Goal: Communication & Community: Ask a question

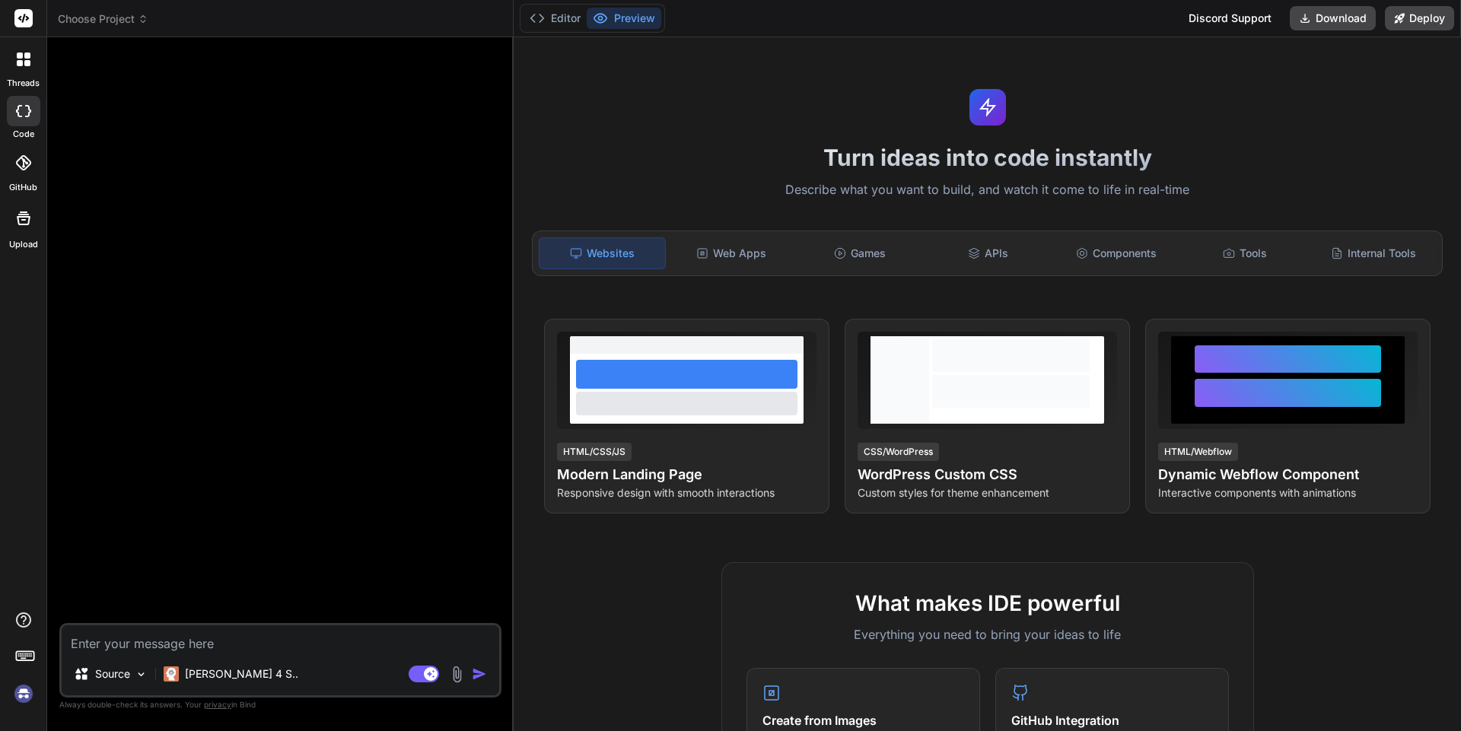
click at [33, 66] on div at bounding box center [24, 59] width 32 height 32
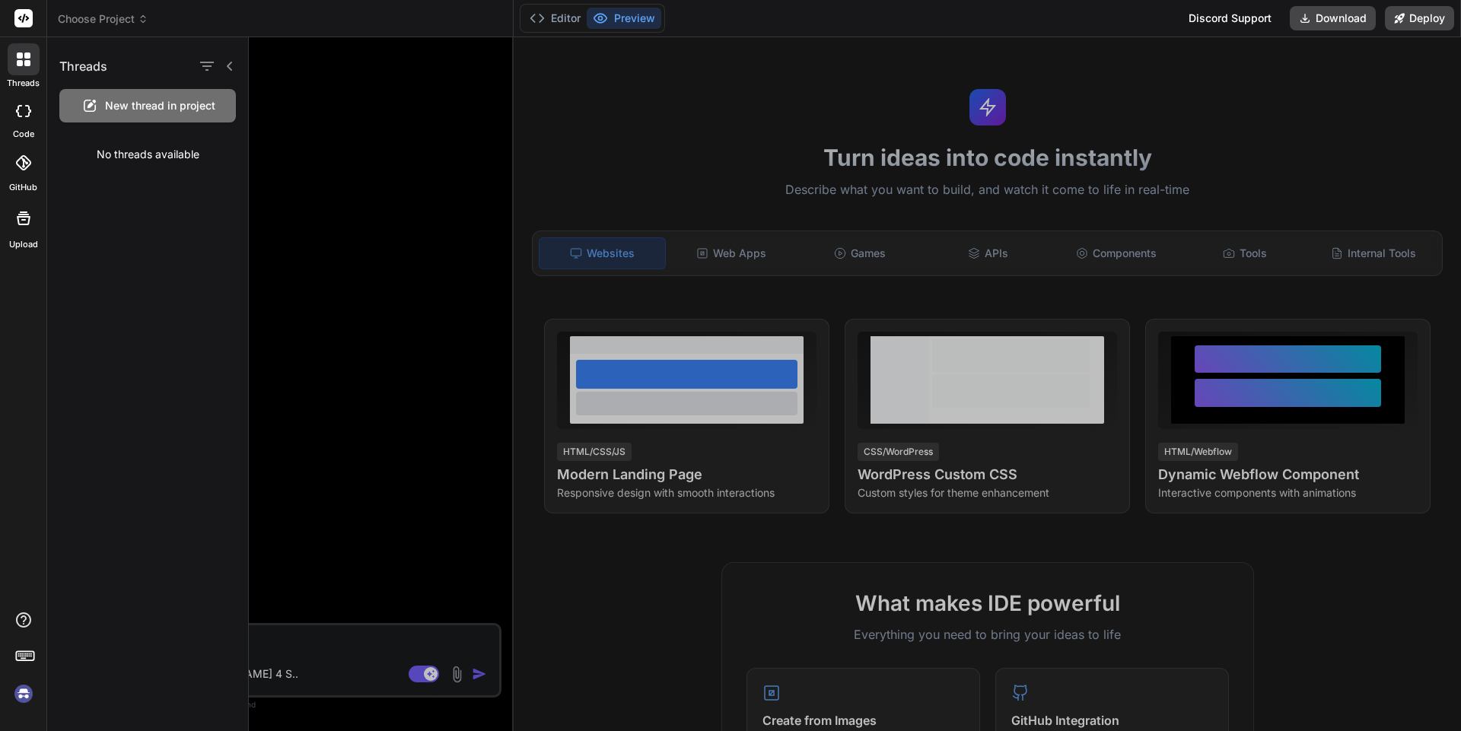
click at [136, 107] on span "New thread in project" at bounding box center [160, 105] width 110 height 15
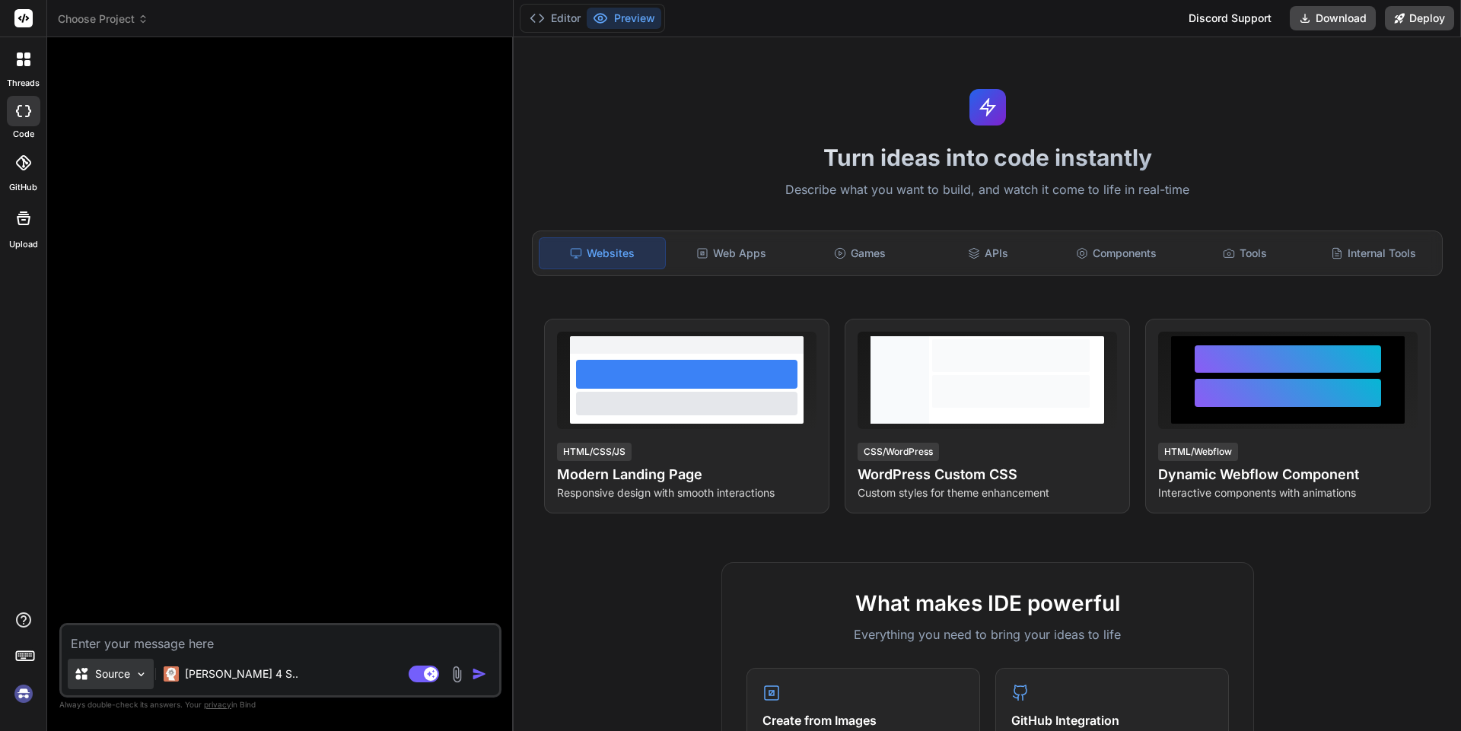
click at [147, 681] on div "Source" at bounding box center [111, 674] width 86 height 30
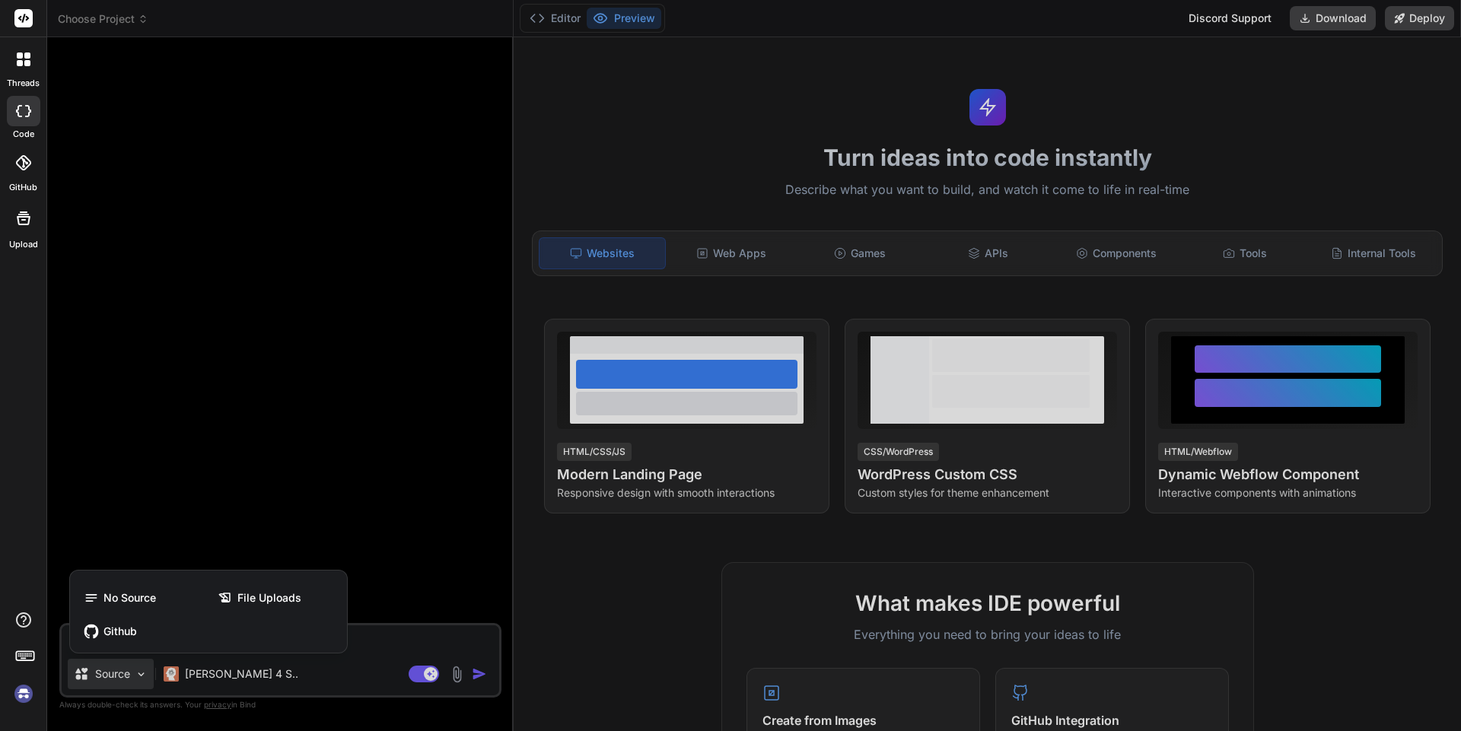
click at [147, 681] on div at bounding box center [730, 365] width 1461 height 731
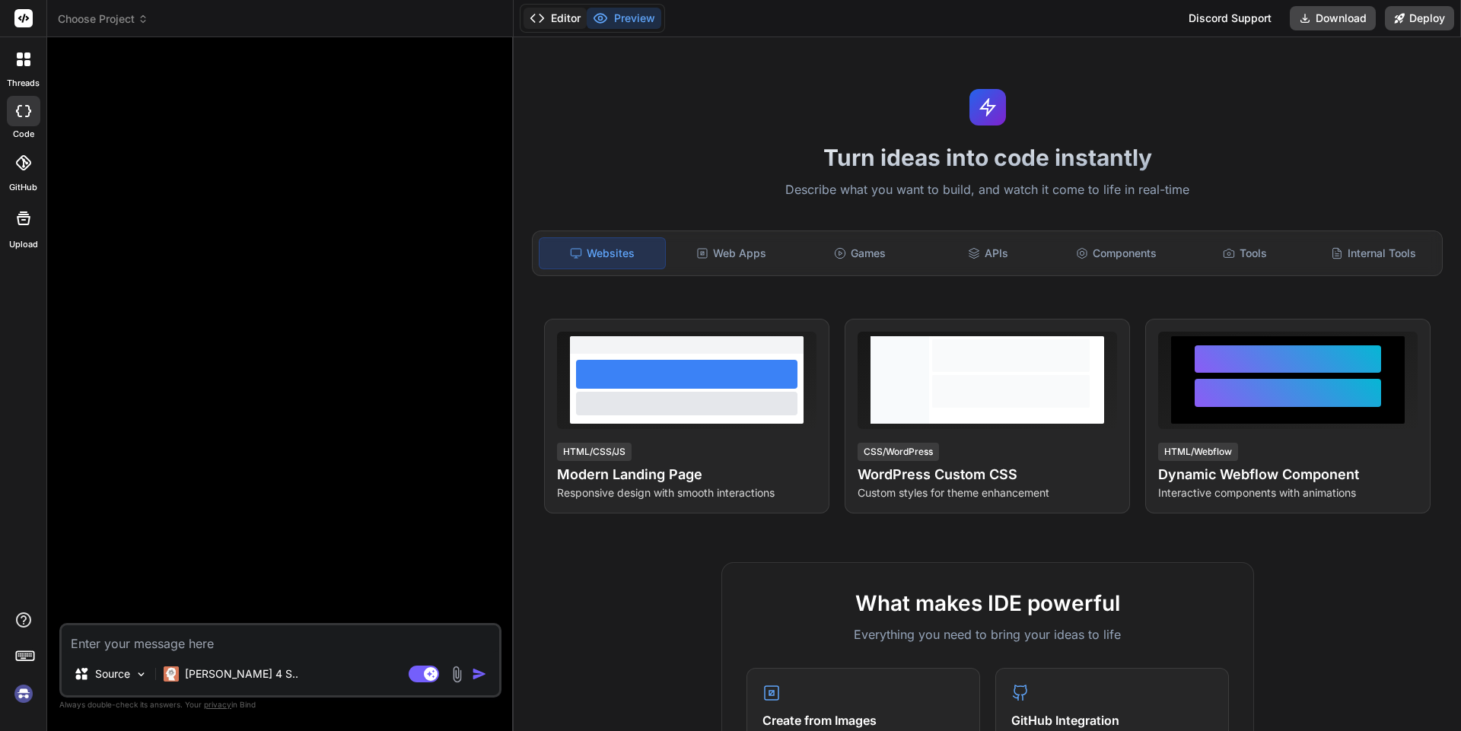
click at [547, 15] on button "Editor" at bounding box center [555, 18] width 63 height 21
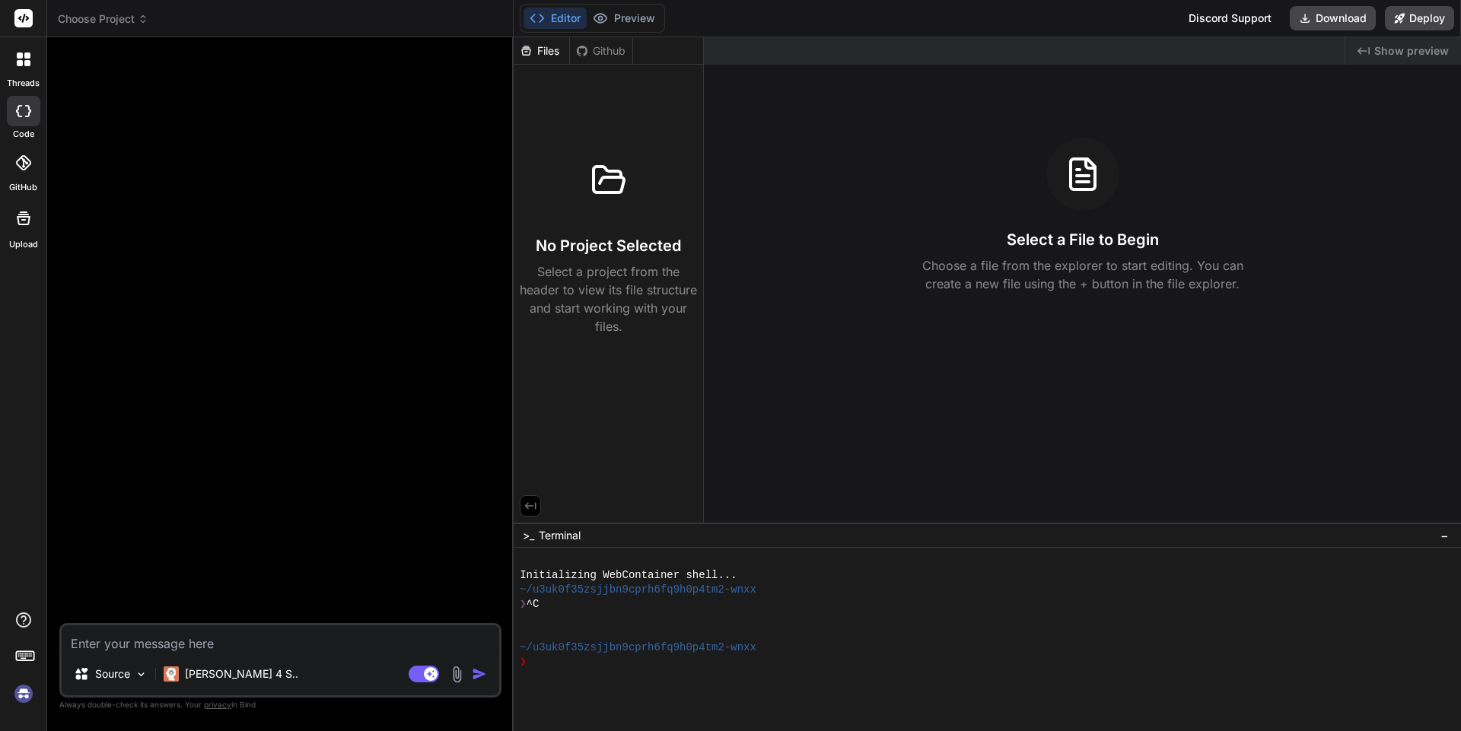
click at [610, 185] on icon at bounding box center [608, 180] width 37 height 37
click at [630, 21] on button "Preview" at bounding box center [624, 18] width 75 height 21
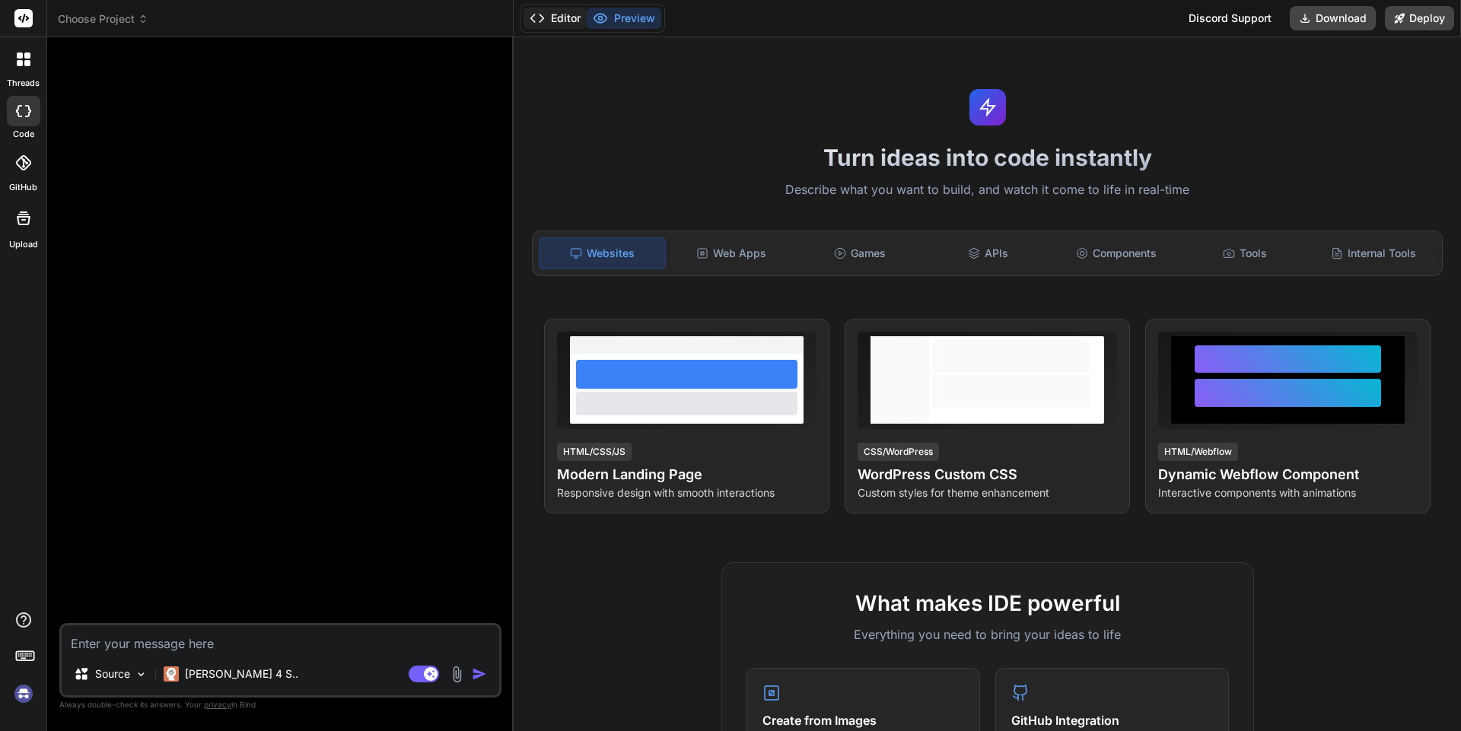
click at [552, 20] on button "Editor" at bounding box center [555, 18] width 63 height 21
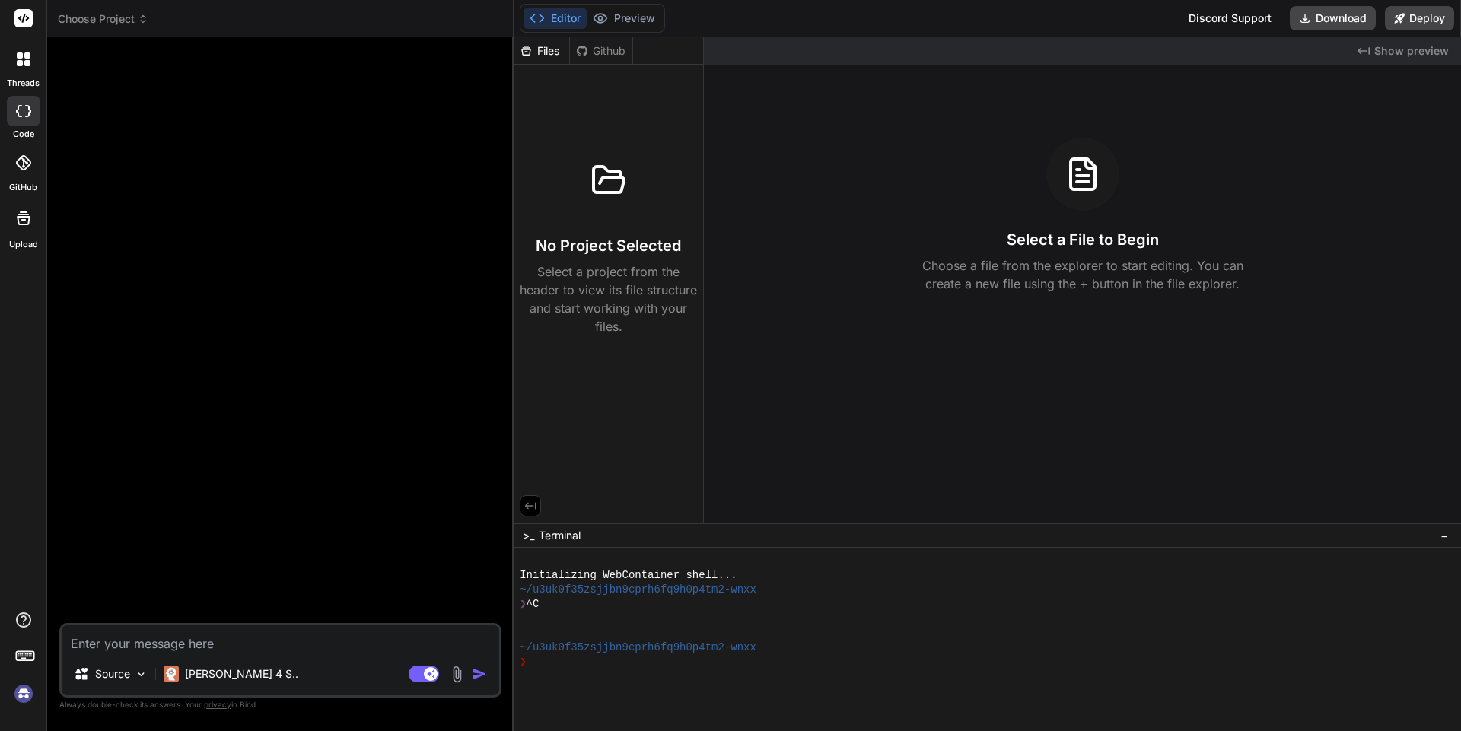
click at [1097, 174] on icon at bounding box center [1083, 174] width 37 height 37
click at [457, 673] on img at bounding box center [457, 675] width 18 height 18
click at [20, 18] on icon at bounding box center [23, 18] width 11 height 9
click at [21, 14] on rect at bounding box center [23, 18] width 18 height 18
click at [23, 56] on icon at bounding box center [24, 60] width 14 height 14
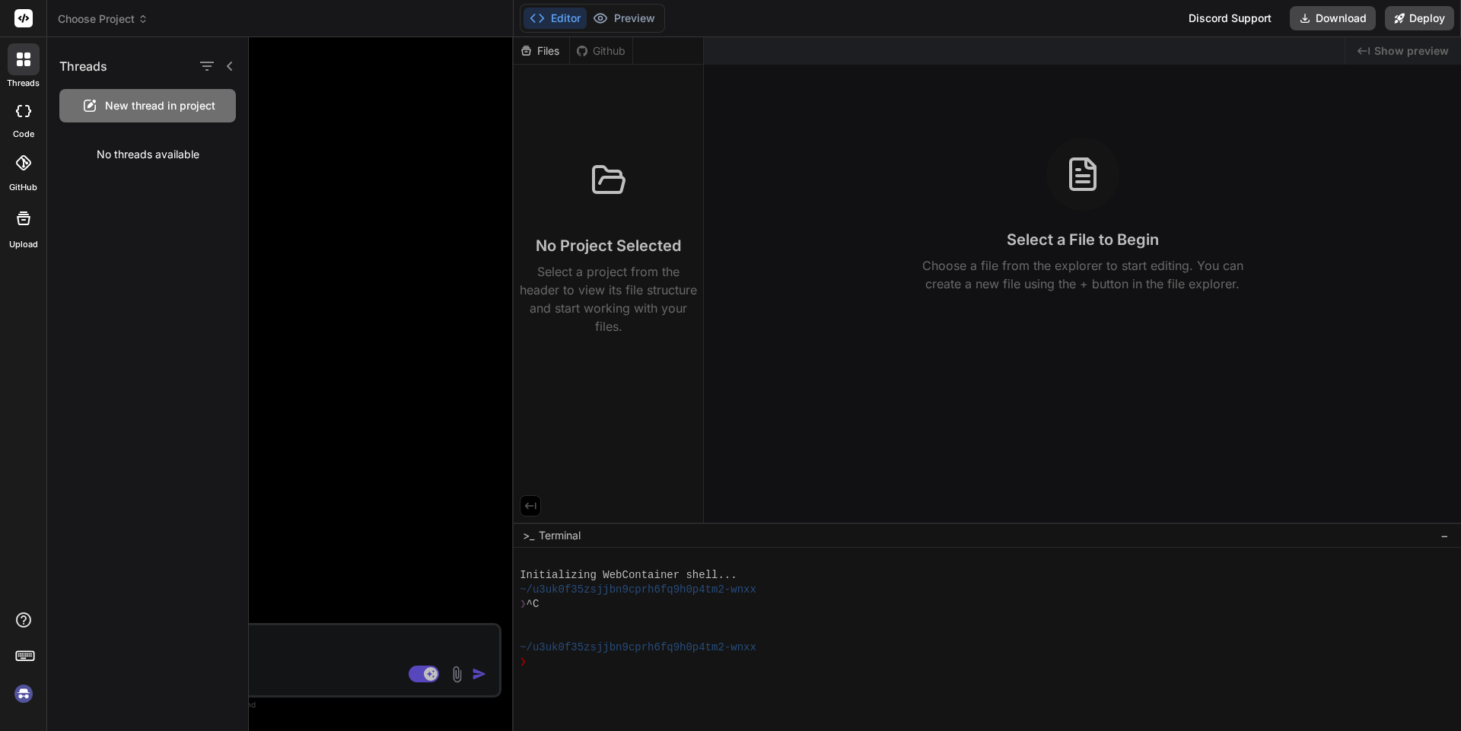
click at [174, 111] on span "New thread in project" at bounding box center [160, 105] width 110 height 15
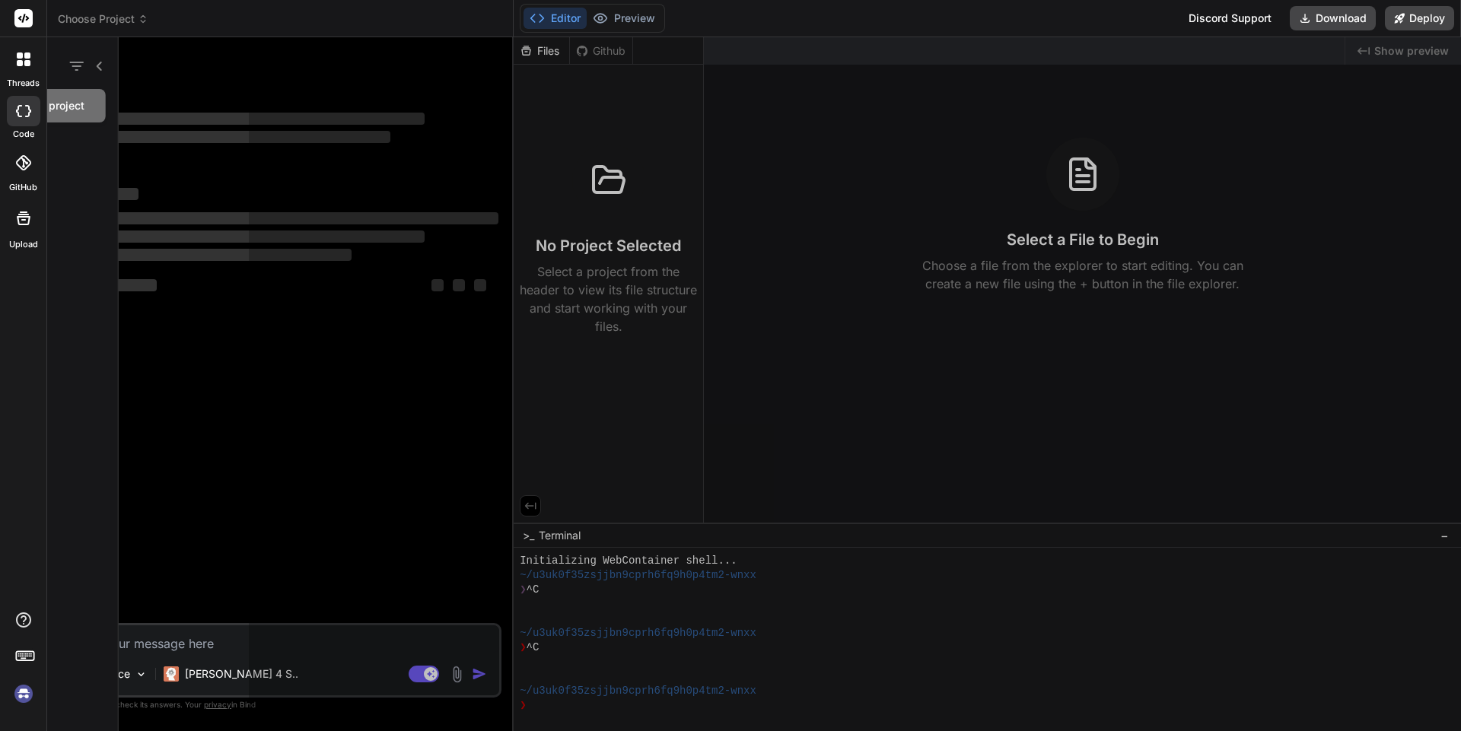
scroll to position [14, 0]
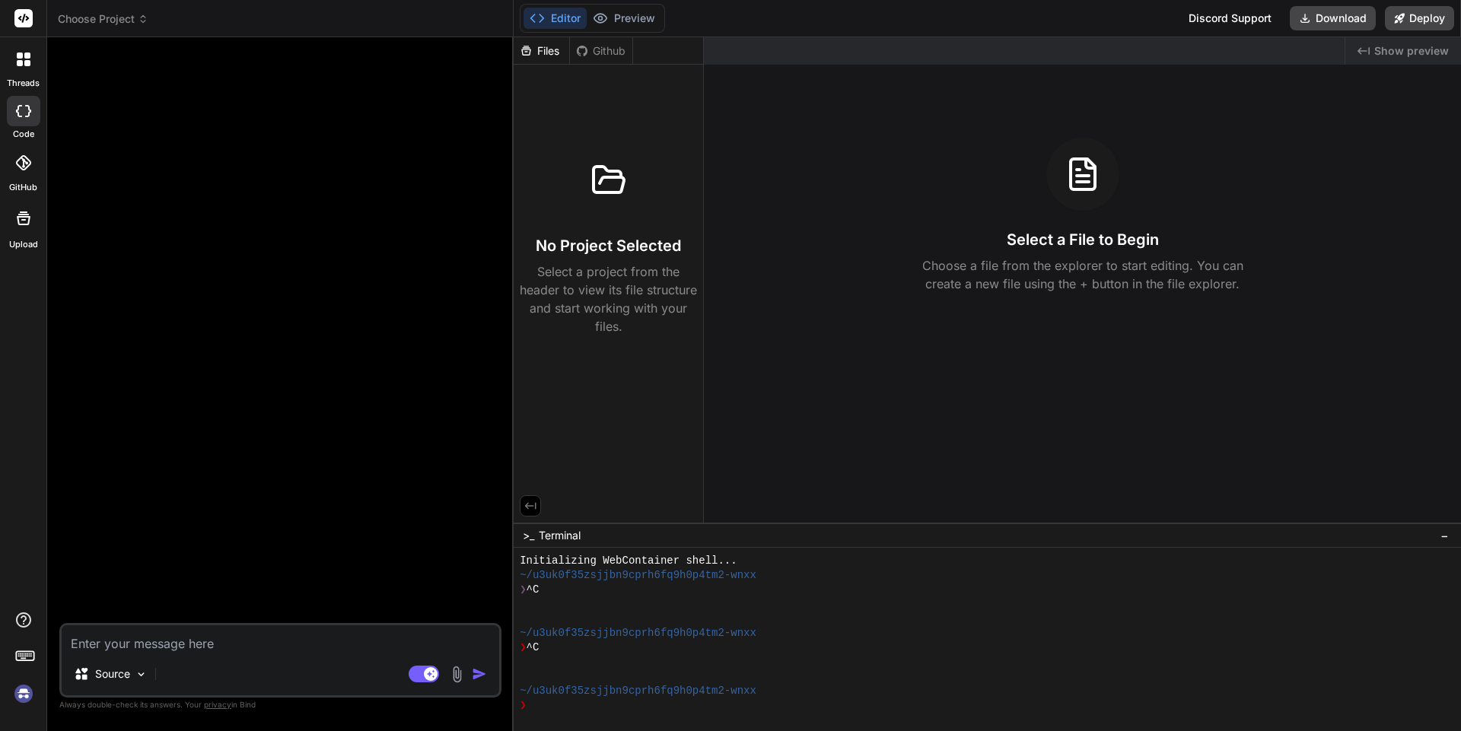
click at [457, 677] on img at bounding box center [457, 675] width 18 height 18
type textarea "x"
click at [460, 677] on img at bounding box center [457, 675] width 18 height 18
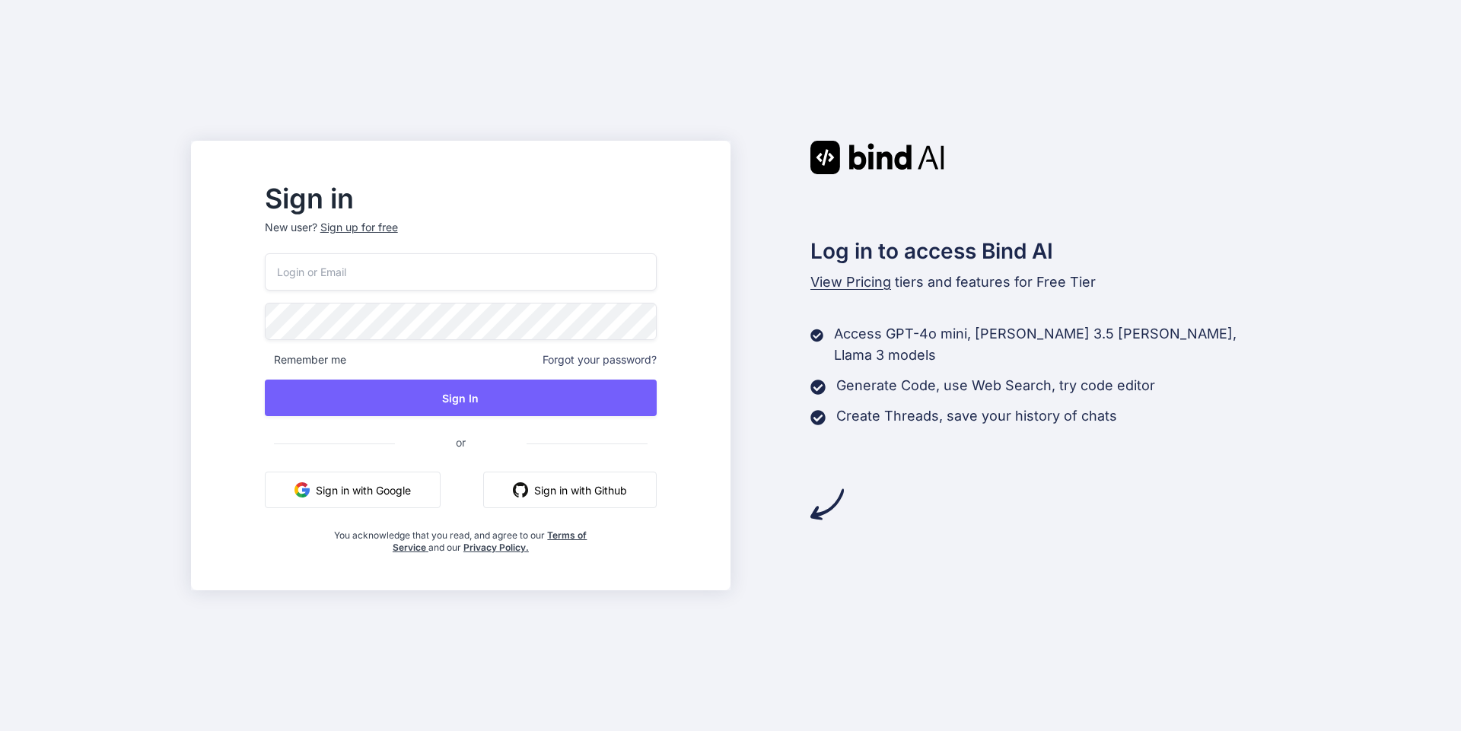
click at [838, 284] on span "View Pricing" at bounding box center [850, 282] width 81 height 16
click at [398, 224] on div "Sign up for free" at bounding box center [359, 227] width 78 height 15
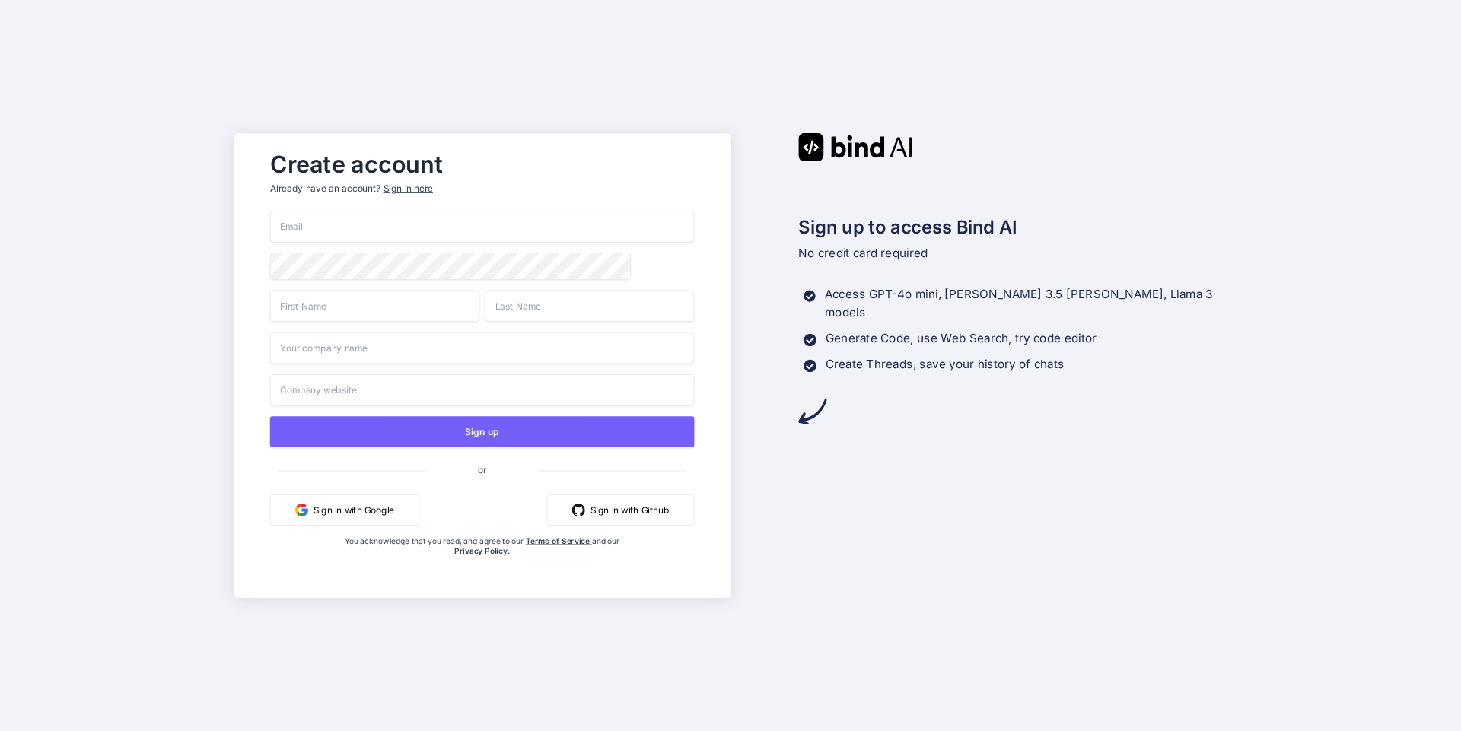
click at [356, 514] on button "Sign in with Google" at bounding box center [344, 510] width 149 height 31
click at [356, 510] on button "Sign in with Google" at bounding box center [344, 510] width 149 height 31
click at [362, 516] on button "Sign in with Google" at bounding box center [344, 510] width 149 height 31
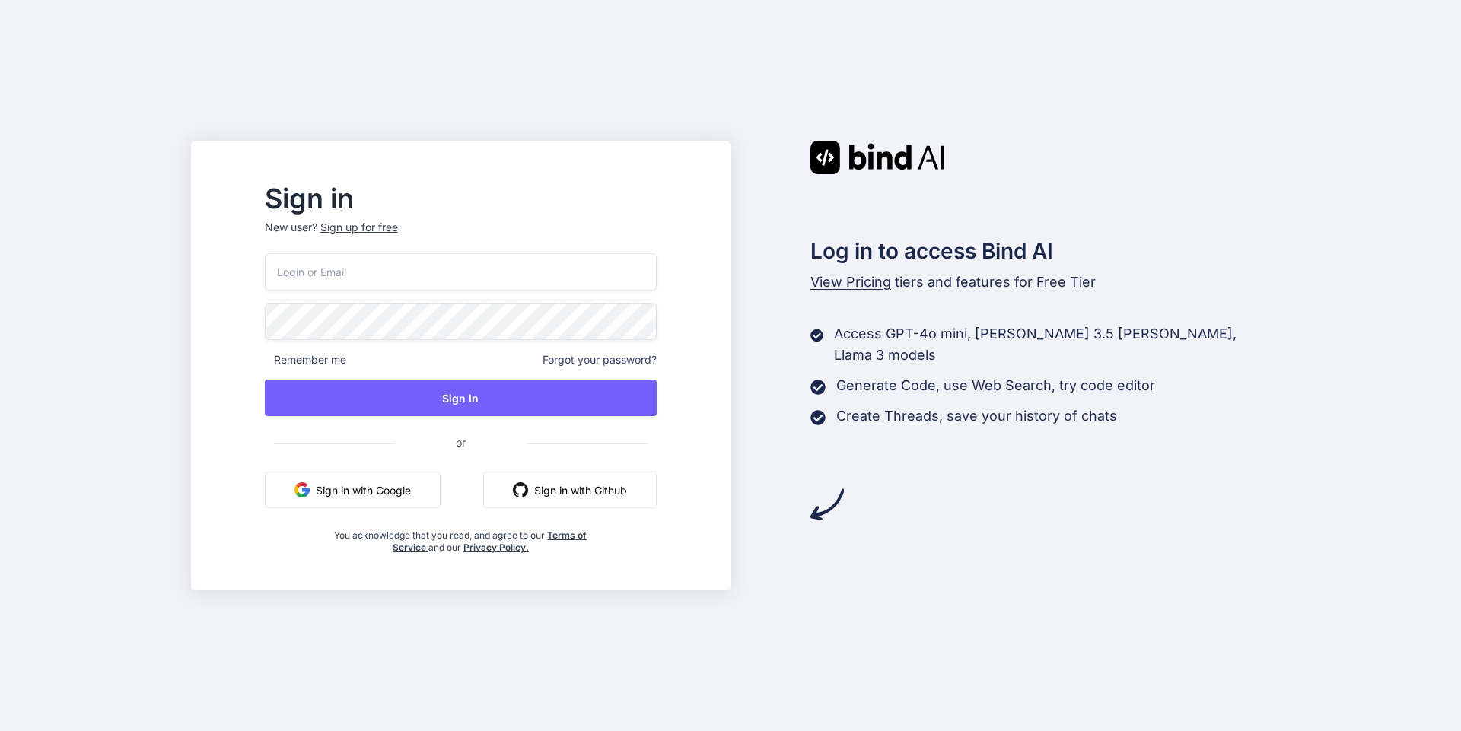
click at [400, 489] on button "Sign in with Google" at bounding box center [353, 490] width 176 height 37
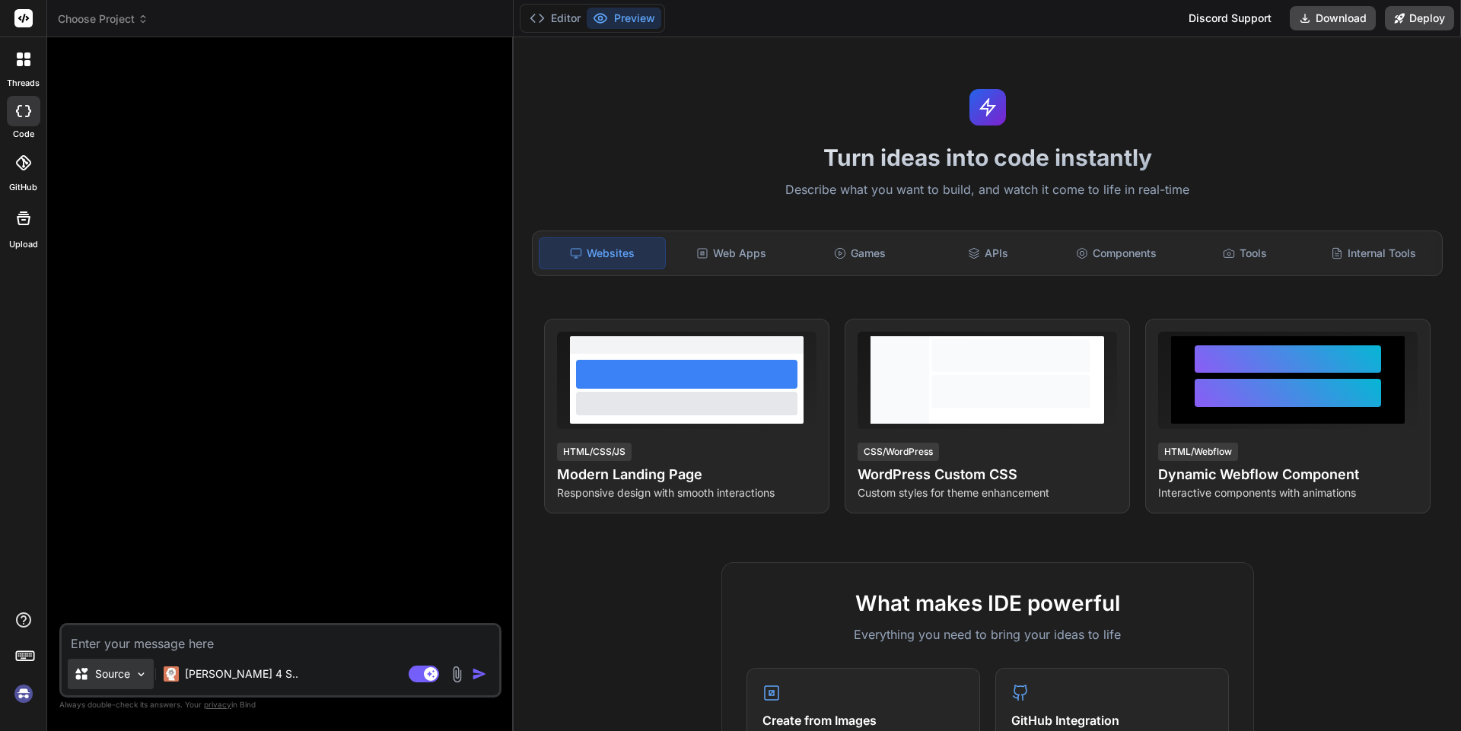
click at [136, 680] on img at bounding box center [141, 674] width 13 height 13
type textarea "x"
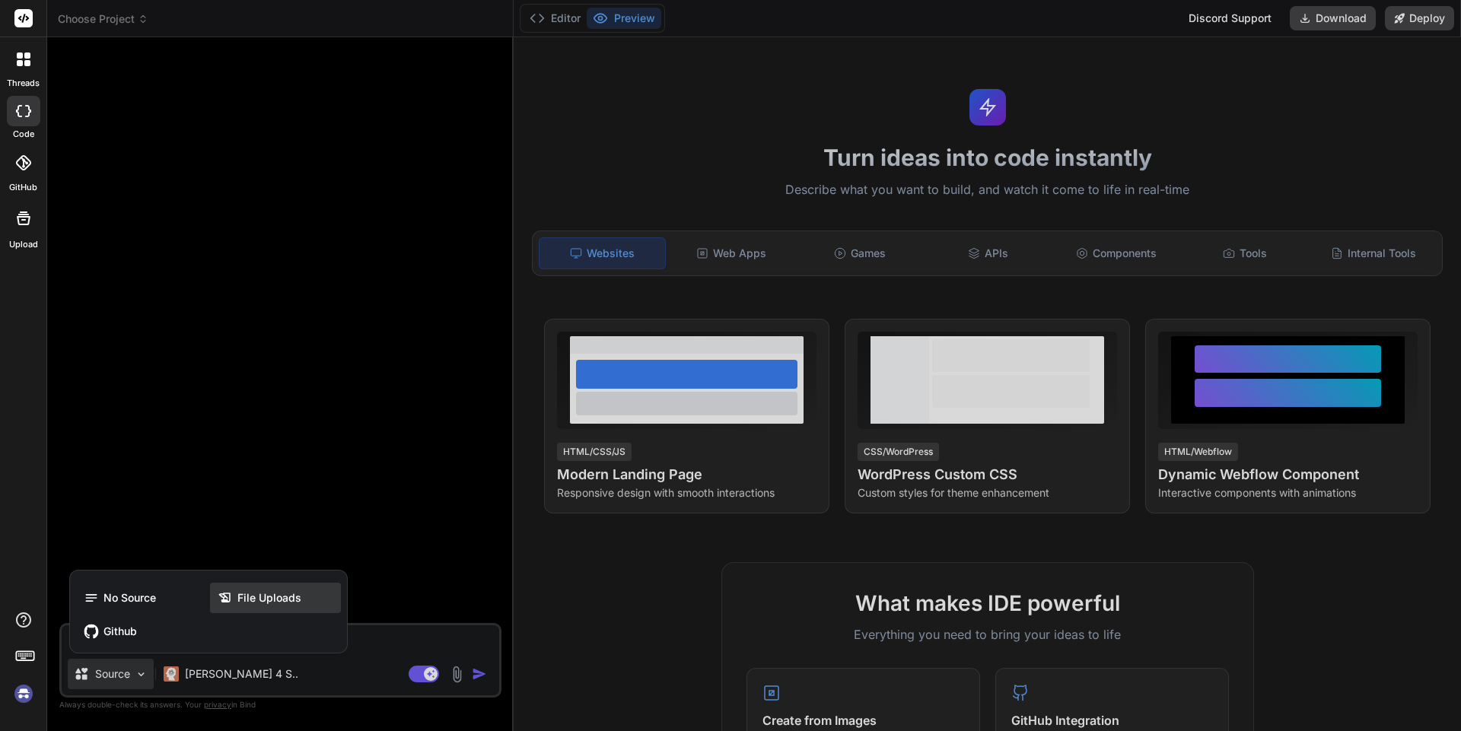
click at [279, 597] on span "File Uploads" at bounding box center [269, 597] width 64 height 15
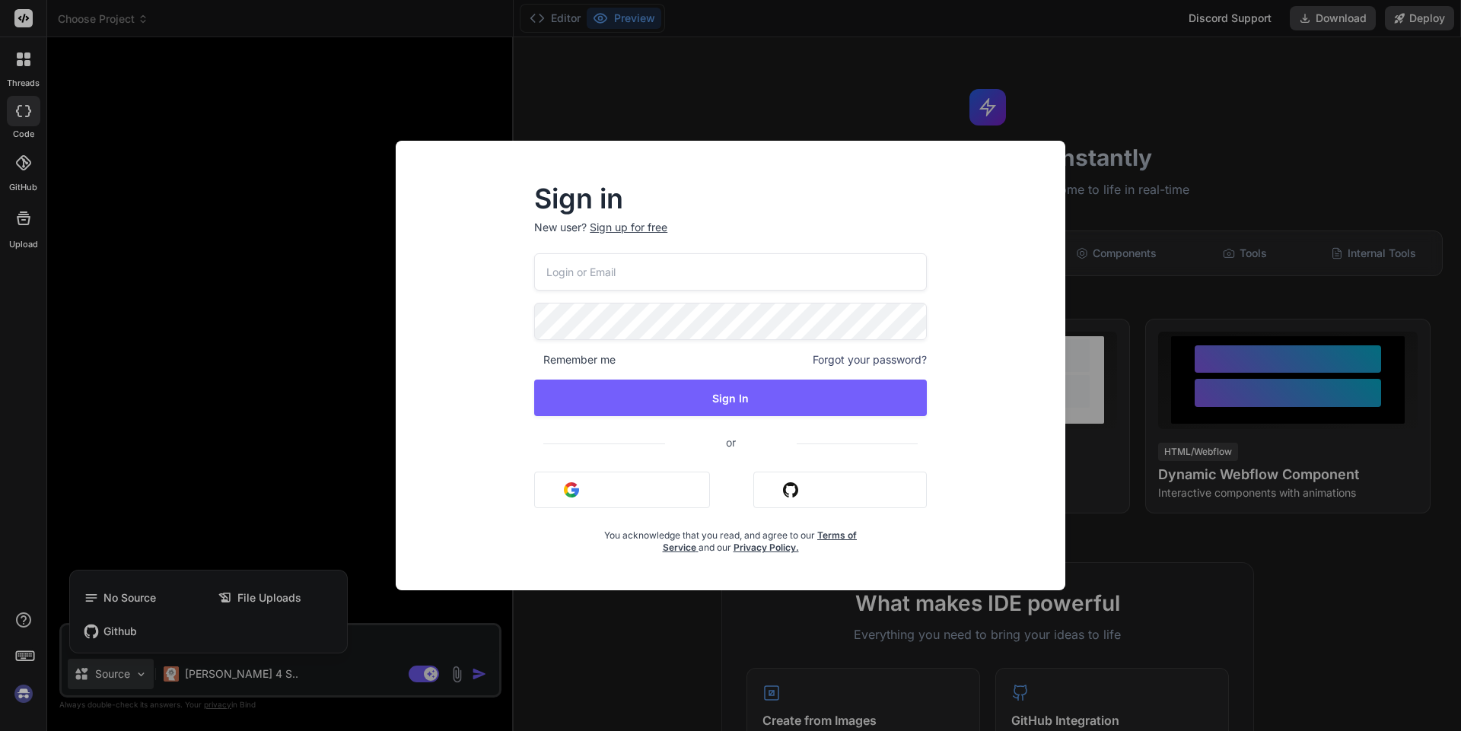
click at [616, 495] on button "Sign in with Google" at bounding box center [622, 490] width 176 height 37
click at [572, 491] on img "button" at bounding box center [571, 489] width 15 height 15
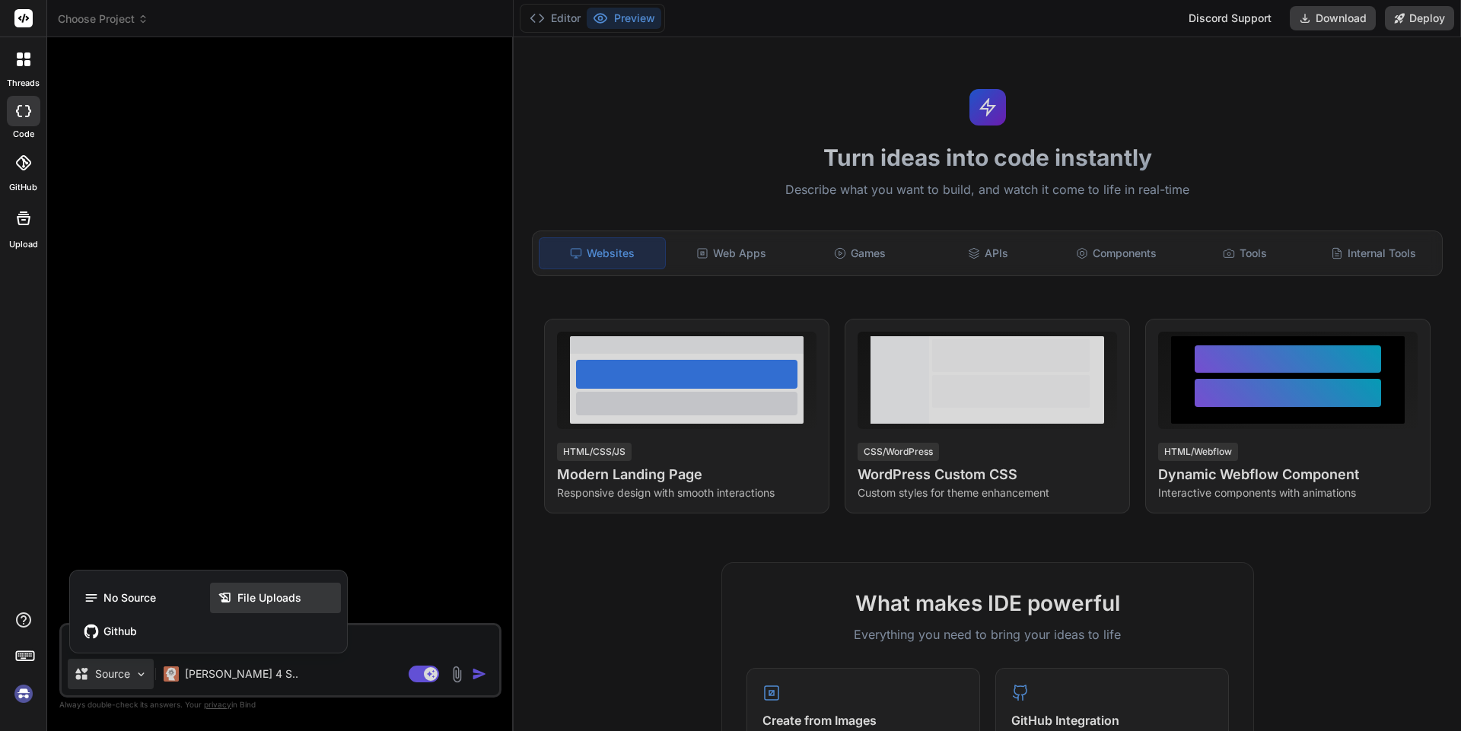
click at [272, 601] on span "File Uploads" at bounding box center [269, 597] width 64 height 15
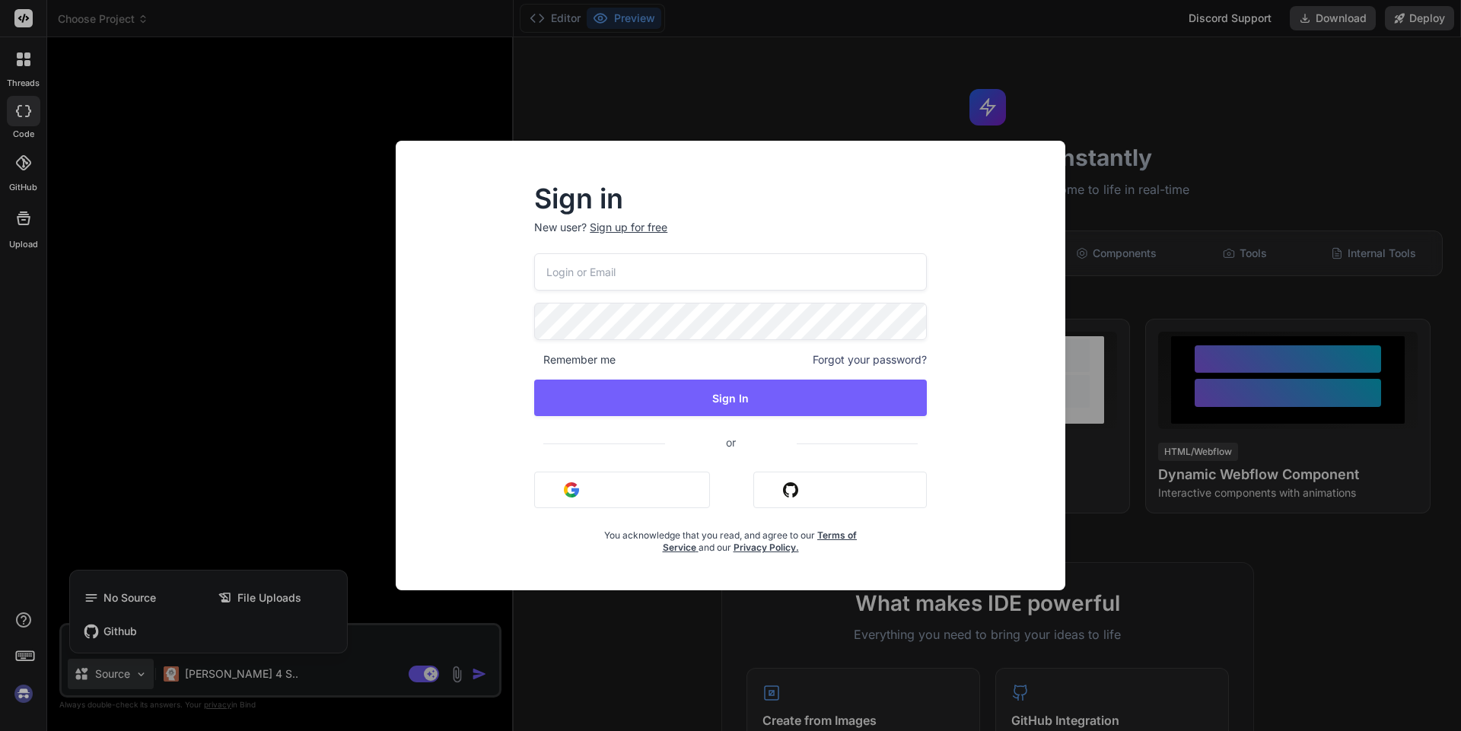
click at [595, 495] on button "Sign in with Google" at bounding box center [622, 490] width 176 height 37
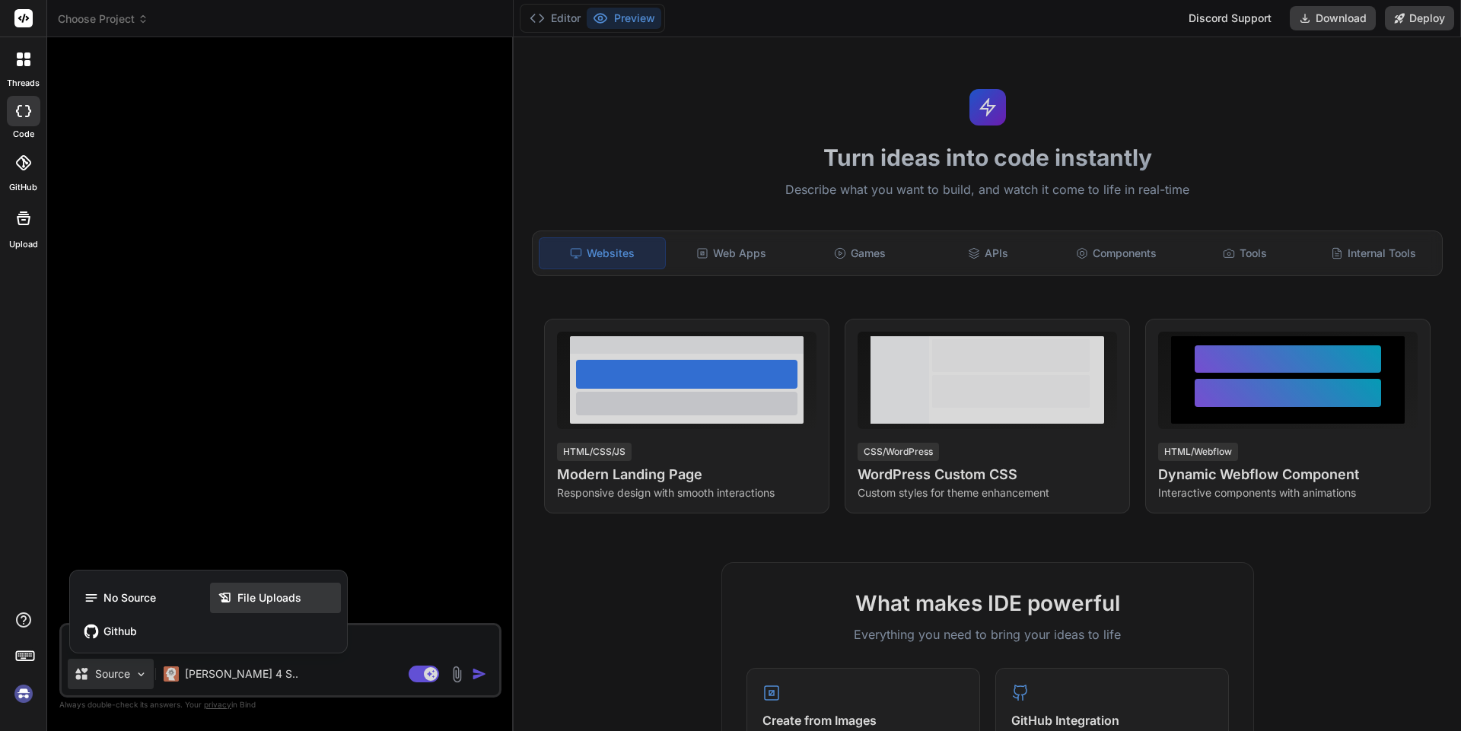
click at [269, 604] on span "File Uploads" at bounding box center [269, 597] width 64 height 15
